Goal: Find specific page/section: Find specific page/section

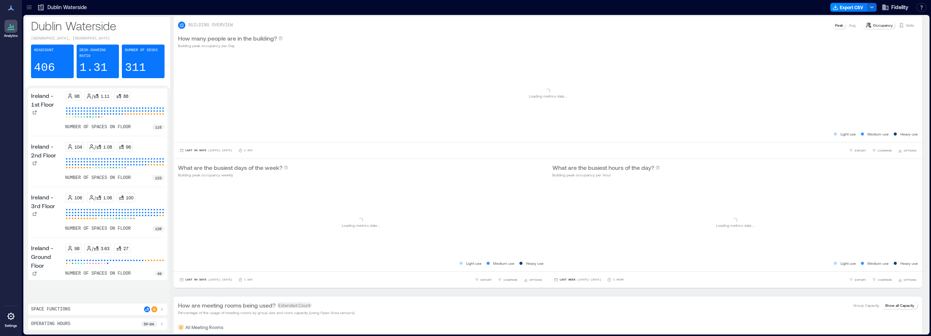
click at [29, 10] on icon at bounding box center [29, 7] width 7 height 7
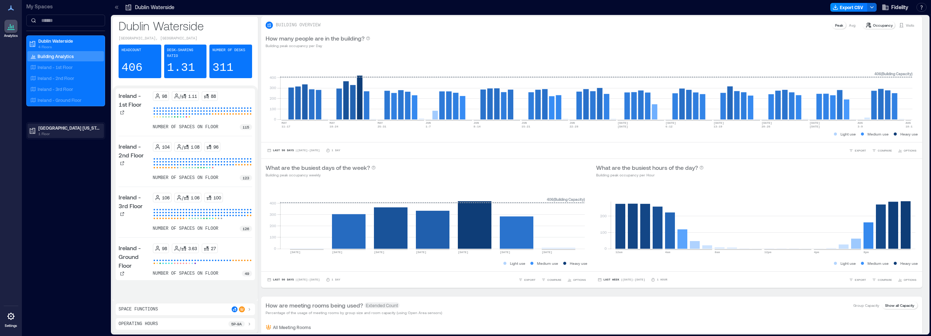
click at [58, 127] on p "[GEOGRAPHIC_DATA] [US_STATE]" at bounding box center [68, 128] width 61 height 6
click at [73, 155] on p "Westlake - 2nd Floor" at bounding box center [58, 154] width 41 height 6
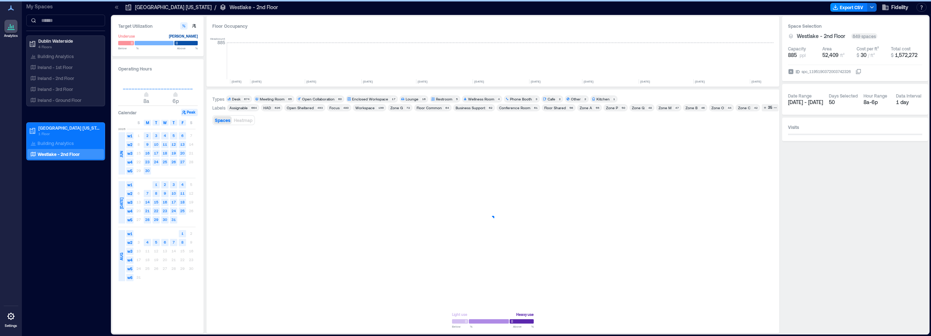
scroll to position [0, 773]
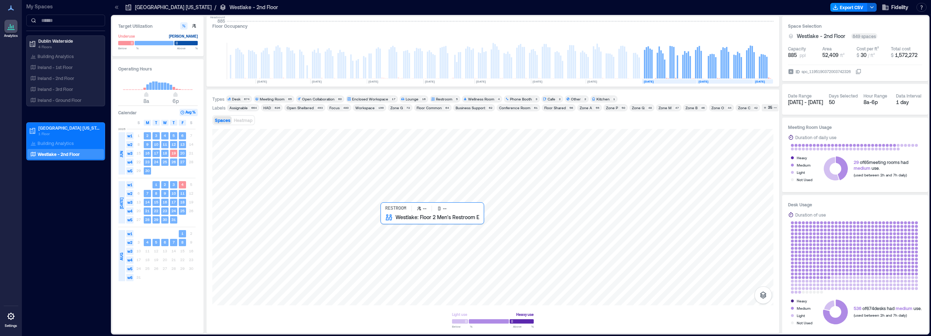
click at [385, 226] on div at bounding box center [492, 217] width 561 height 176
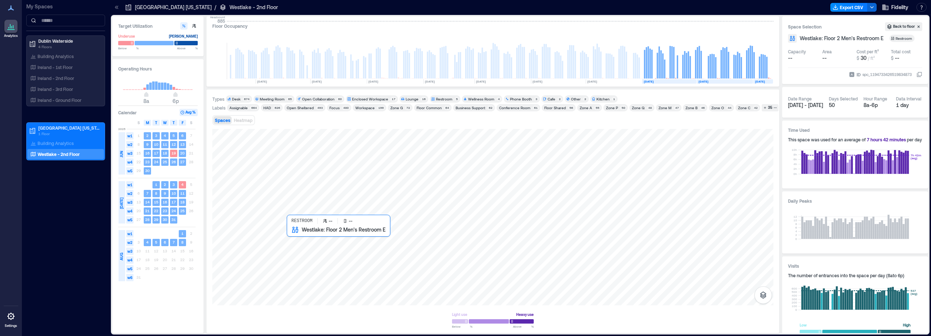
click at [291, 240] on div at bounding box center [492, 217] width 561 height 176
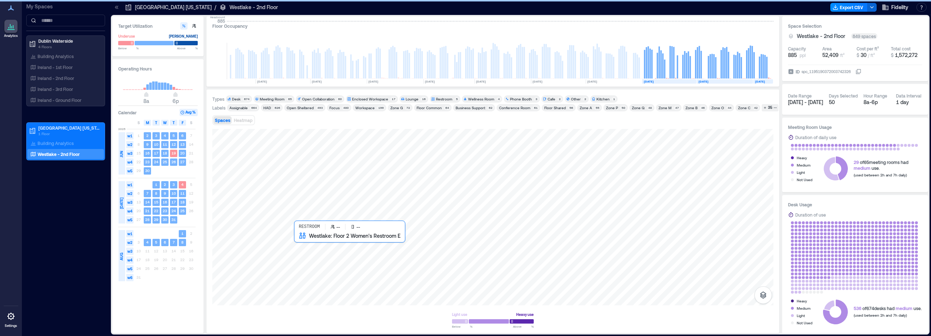
click at [300, 242] on div at bounding box center [492, 217] width 561 height 176
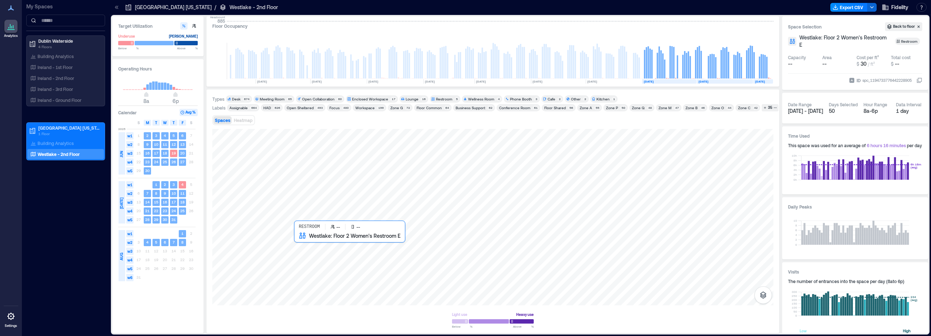
click at [301, 244] on div at bounding box center [492, 217] width 561 height 176
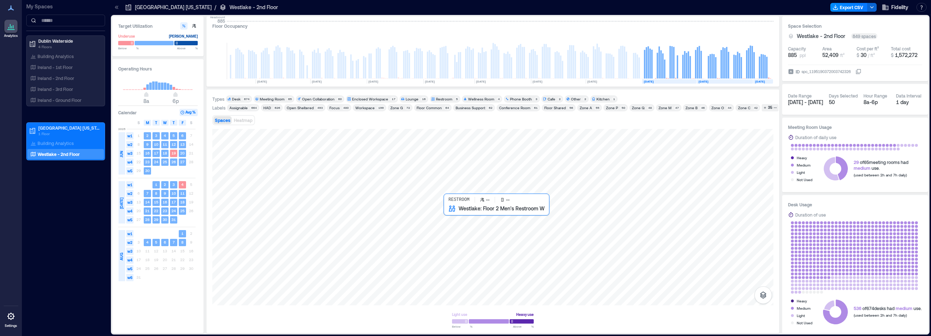
click at [451, 211] on div at bounding box center [492, 217] width 561 height 176
